Goal: Task Accomplishment & Management: Manage account settings

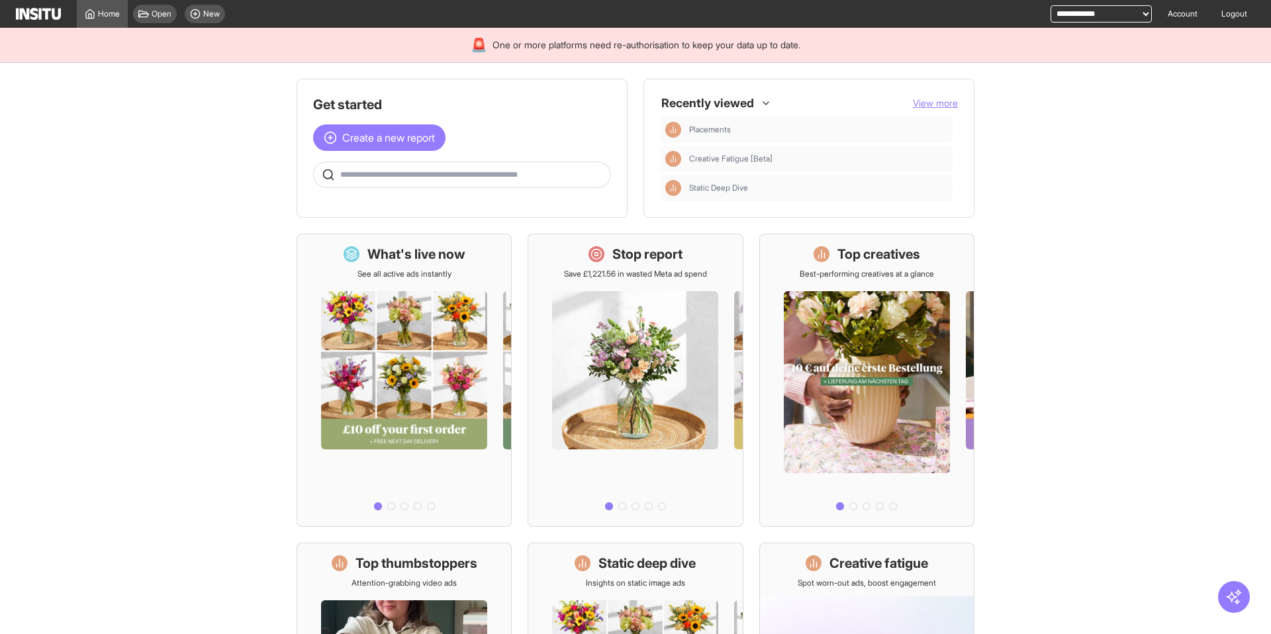
click at [1093, 22] on select "**********" at bounding box center [1100, 13] width 101 height 17
select select "**********"
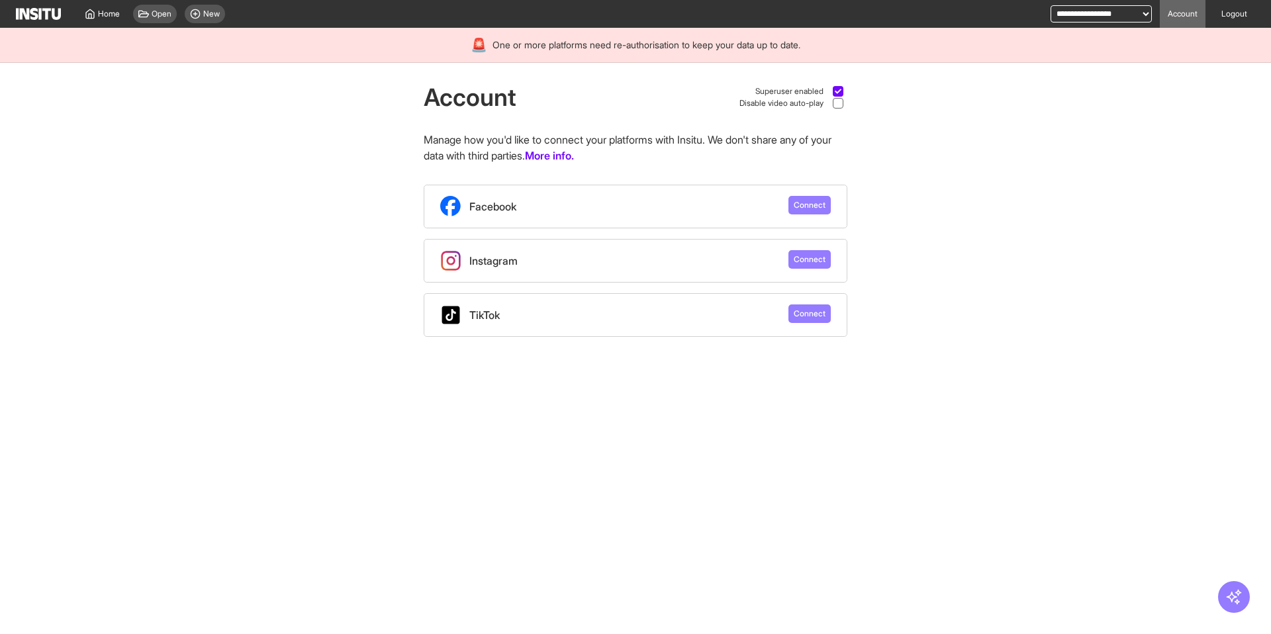
click at [45, 13] on img at bounding box center [38, 14] width 45 height 12
